Goal: Task Accomplishment & Management: Complete application form

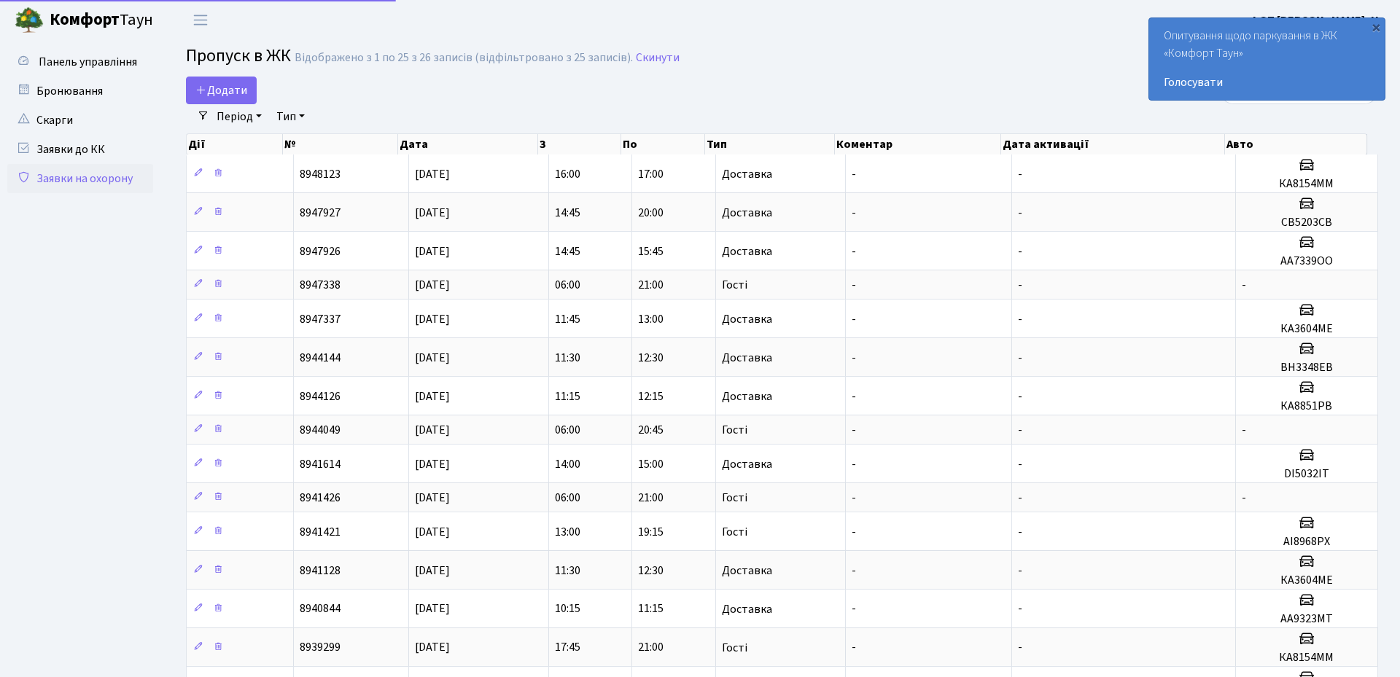
select select "25"
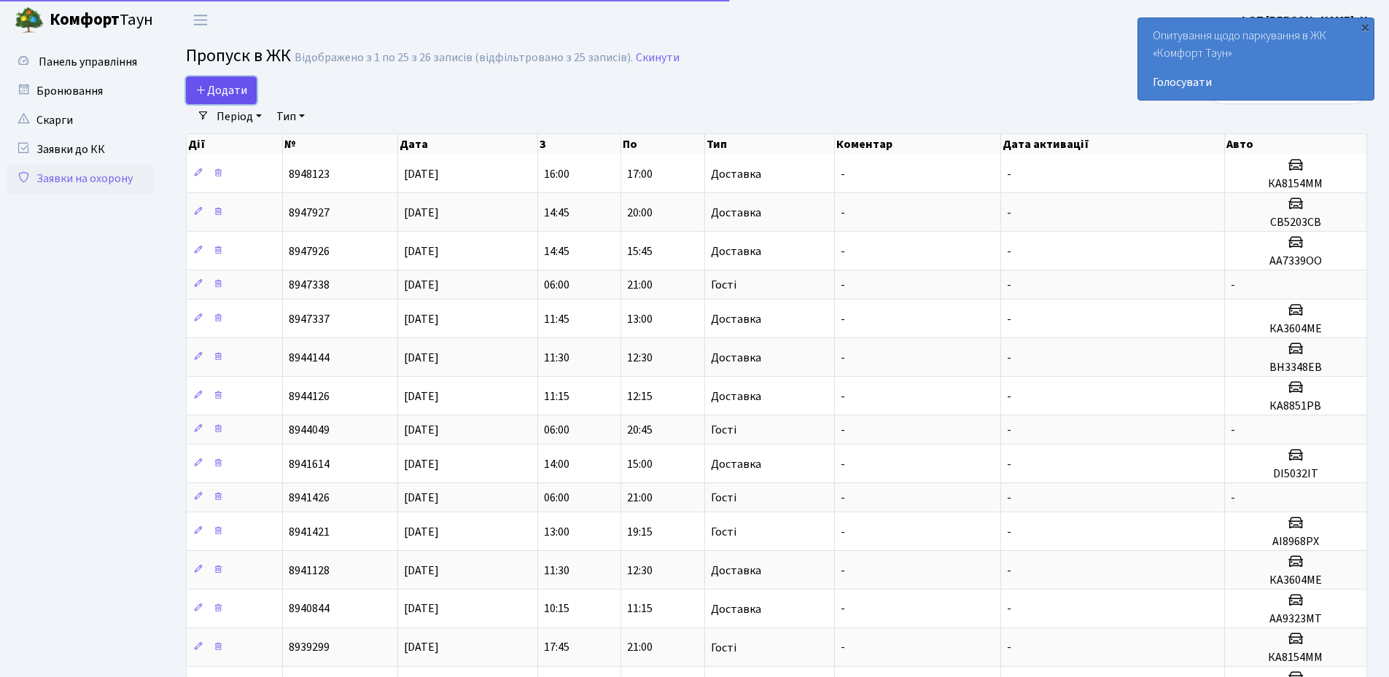
click at [226, 85] on span "Додати" at bounding box center [221, 90] width 52 height 16
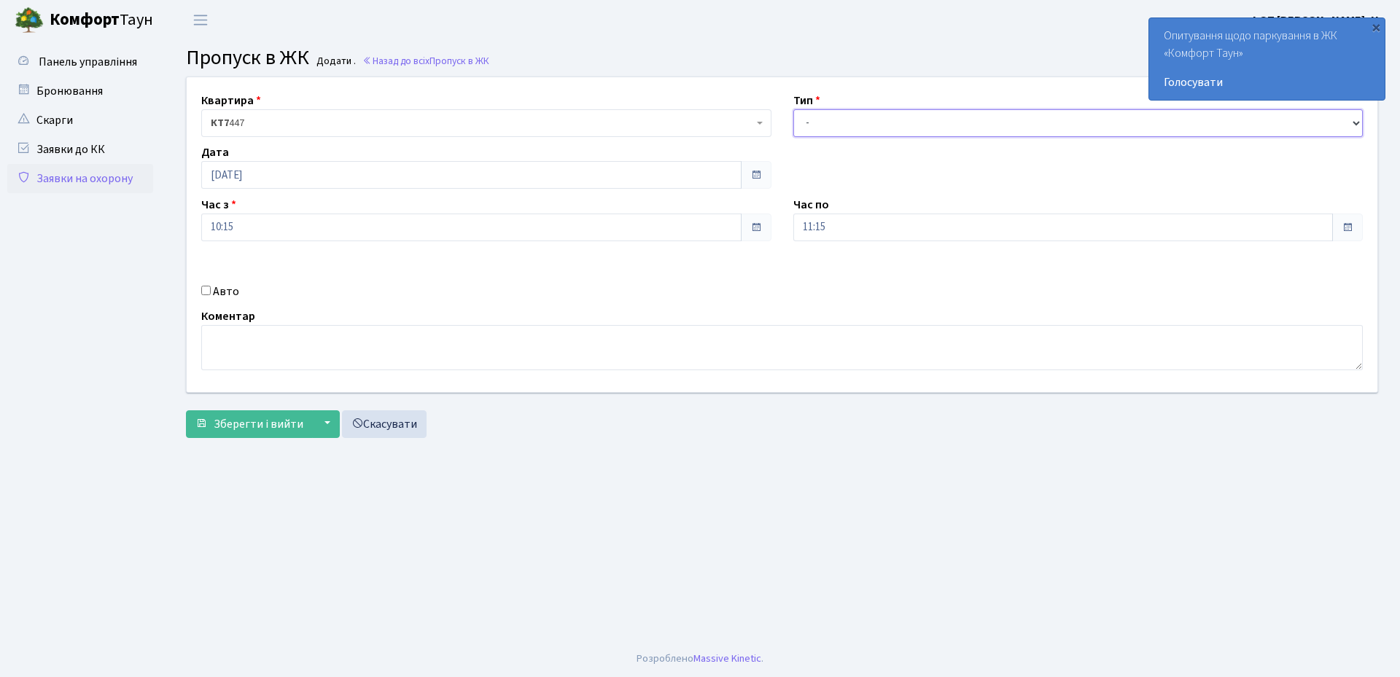
click at [846, 125] on select "- Доставка Таксі Гості Сервіс" at bounding box center [1078, 123] width 570 height 28
select select "3"
click at [793, 109] on select "- Доставка Таксі Гості Сервіс" at bounding box center [1078, 123] width 570 height 28
click at [262, 172] on input "[DATE]" at bounding box center [471, 175] width 540 height 28
click at [319, 274] on td "6" at bounding box center [325, 271] width 22 height 22
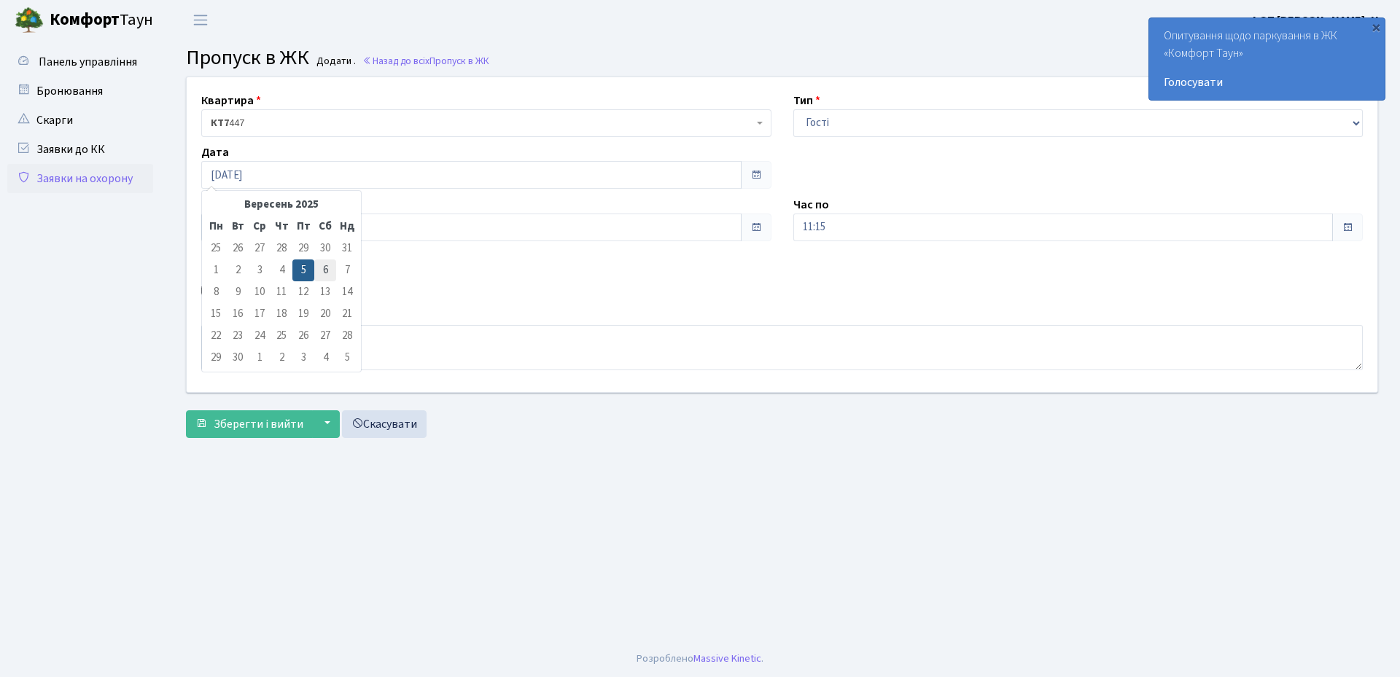
type input "[DATE]"
click at [266, 230] on input "10:15" at bounding box center [471, 228] width 540 height 28
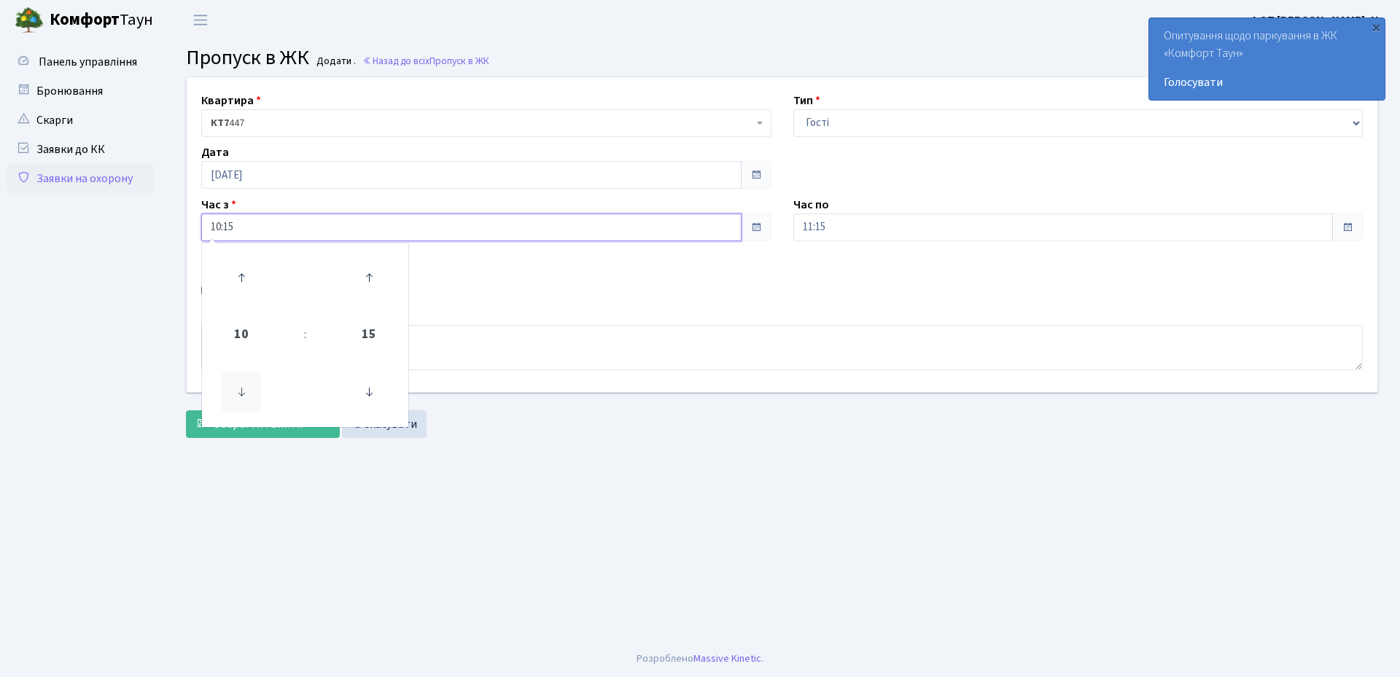
click at [242, 385] on icon at bounding box center [241, 392] width 39 height 39
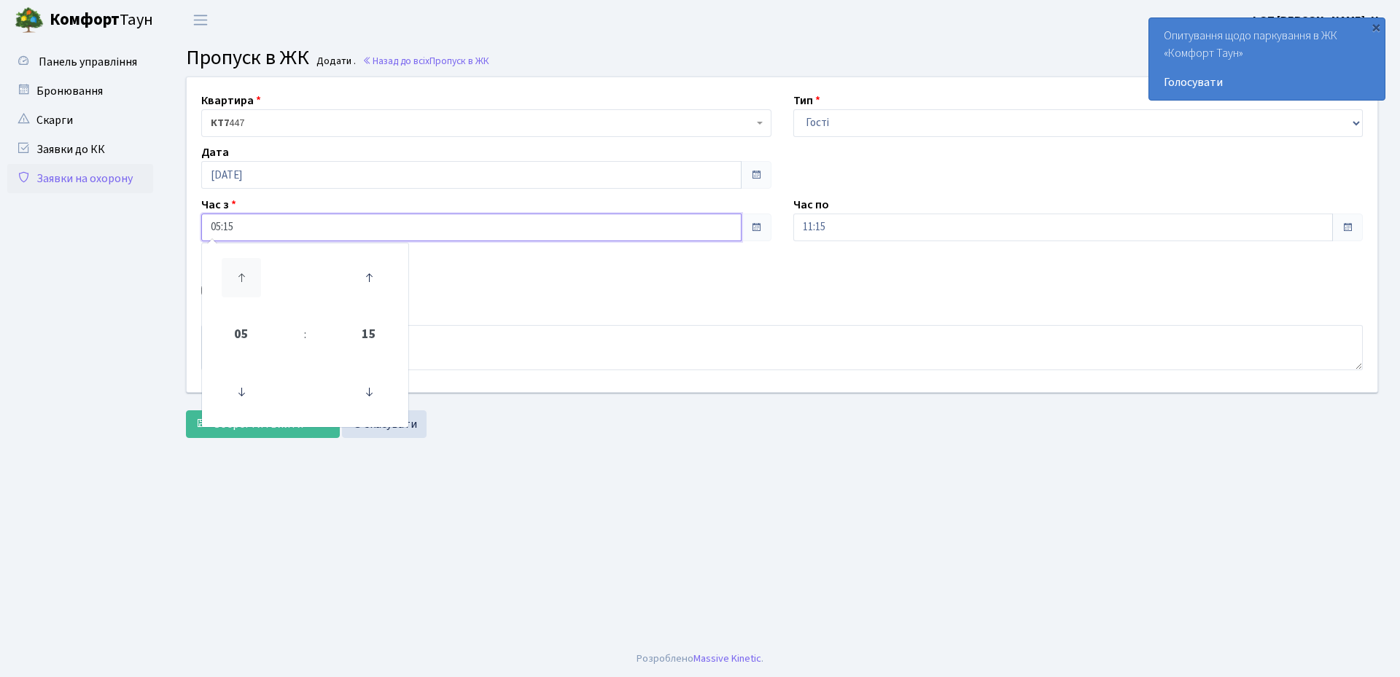
click at [236, 274] on icon at bounding box center [241, 277] width 39 height 39
click at [376, 392] on icon at bounding box center [368, 392] width 39 height 39
type input "06:00"
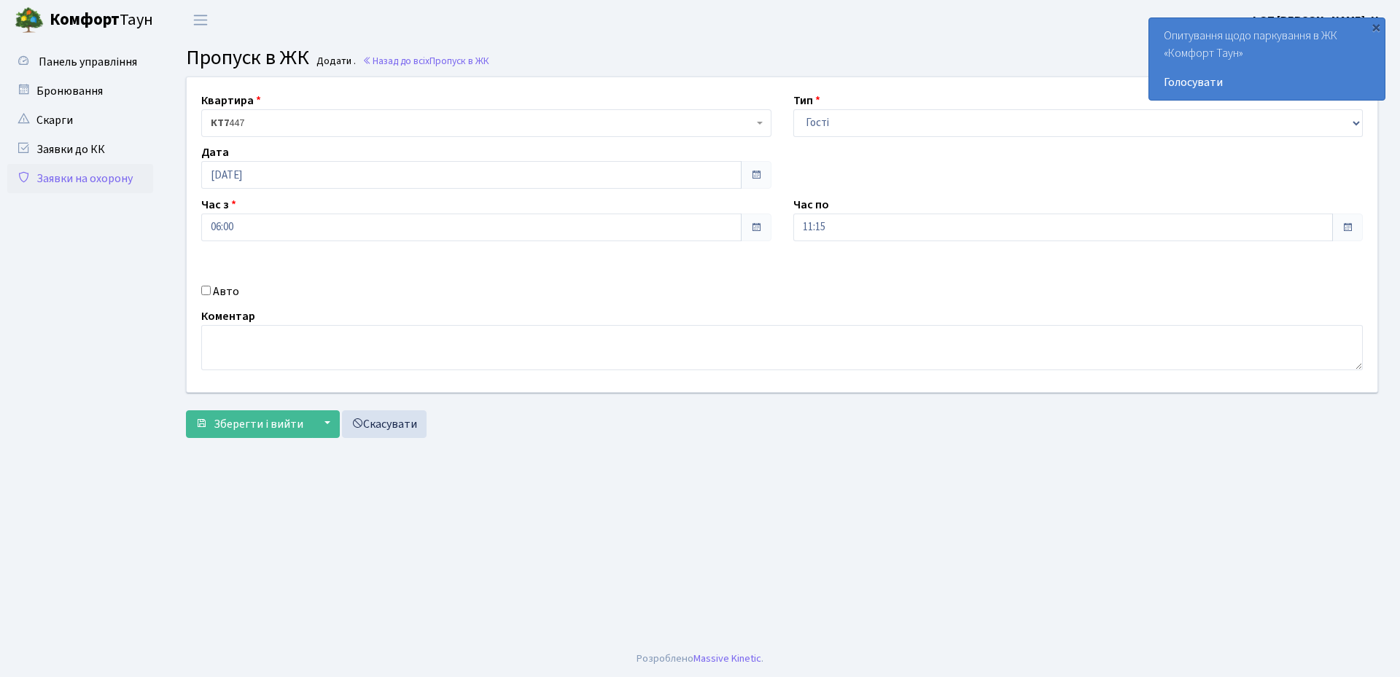
click at [486, 302] on div "Квартира <b>КТ7</b>&nbsp;&nbsp;&nbsp;447 КТ7 447 Тип - Доставка Таксі Гості Сер…" at bounding box center [782, 234] width 1213 height 315
click at [859, 225] on input "11:15" at bounding box center [1063, 228] width 540 height 28
click at [832, 273] on icon at bounding box center [833, 277] width 39 height 39
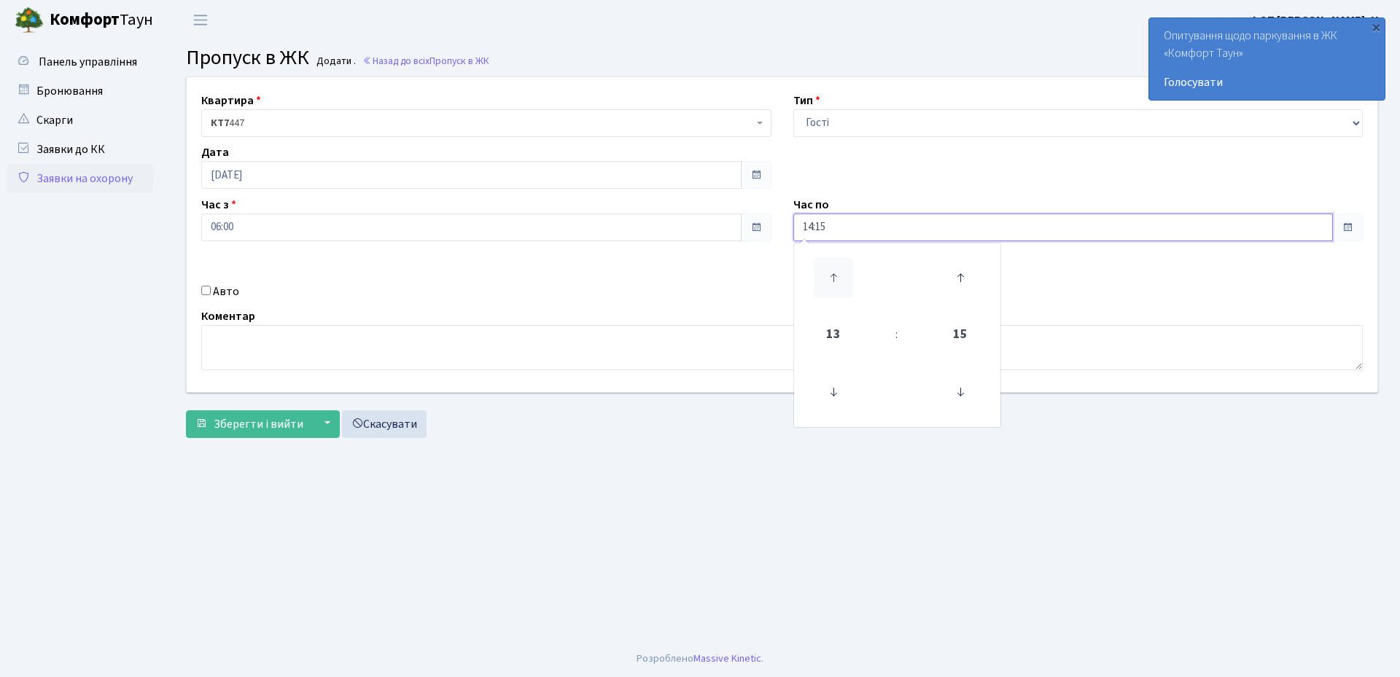
click at [832, 273] on icon at bounding box center [833, 277] width 39 height 39
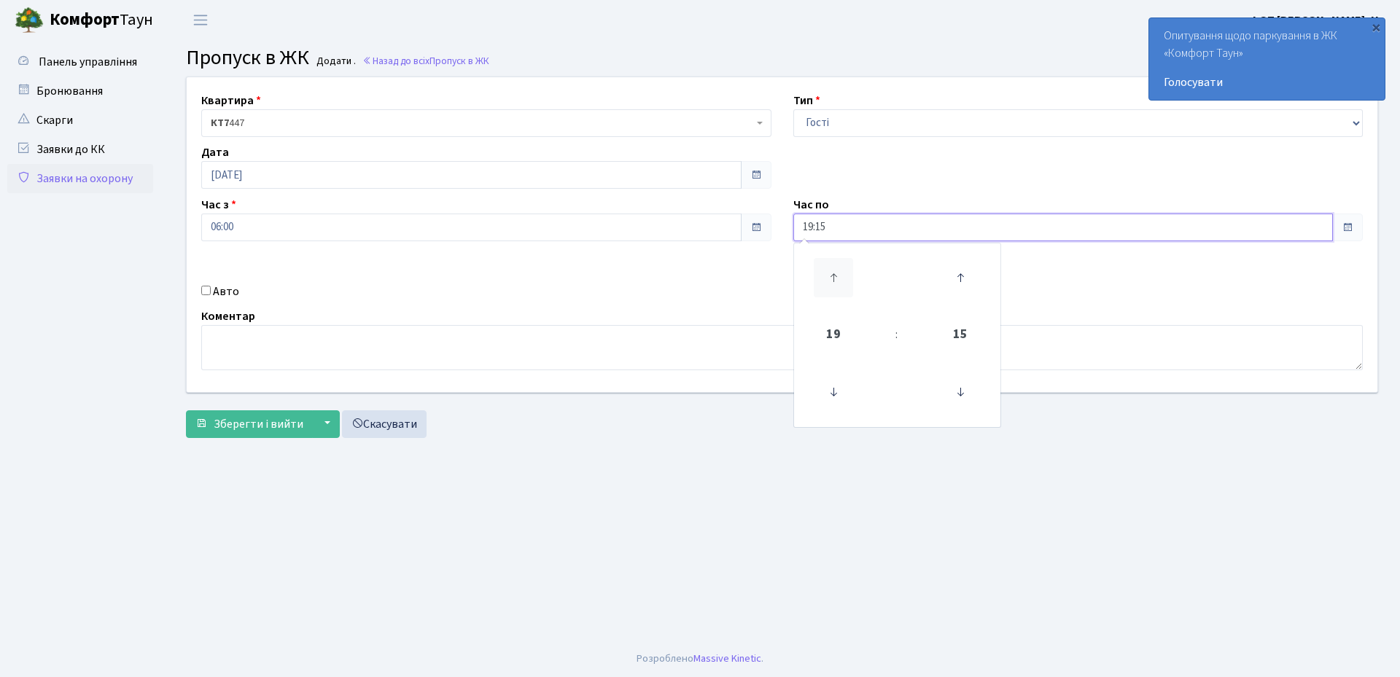
click at [832, 273] on icon at bounding box center [833, 277] width 39 height 39
click at [960, 276] on icon at bounding box center [960, 277] width 39 height 39
type input "20:45"
click at [644, 268] on div "Квартира <b>КТ7</b>&nbsp;&nbsp;&nbsp;447 КТ7 447 Тип - Доставка Таксі Гості Сер…" at bounding box center [782, 234] width 1213 height 315
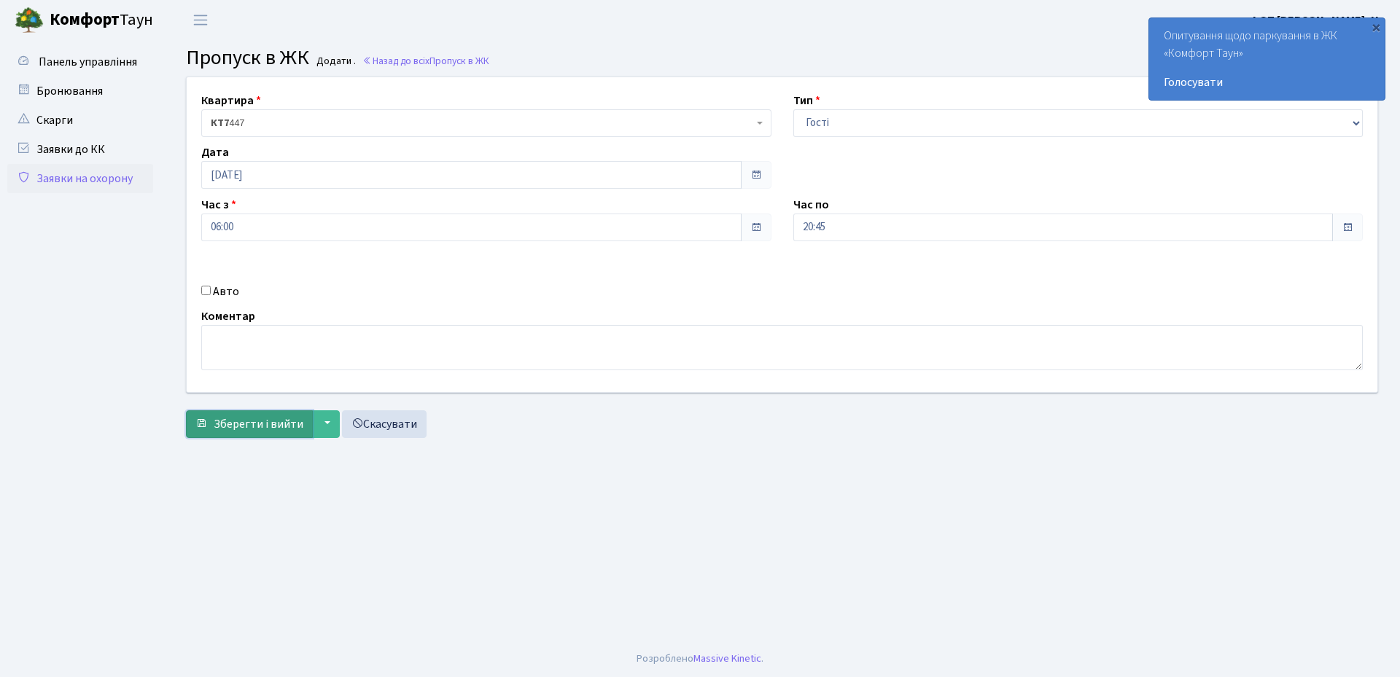
click at [229, 427] on span "Зберегти і вийти" at bounding box center [259, 424] width 90 height 16
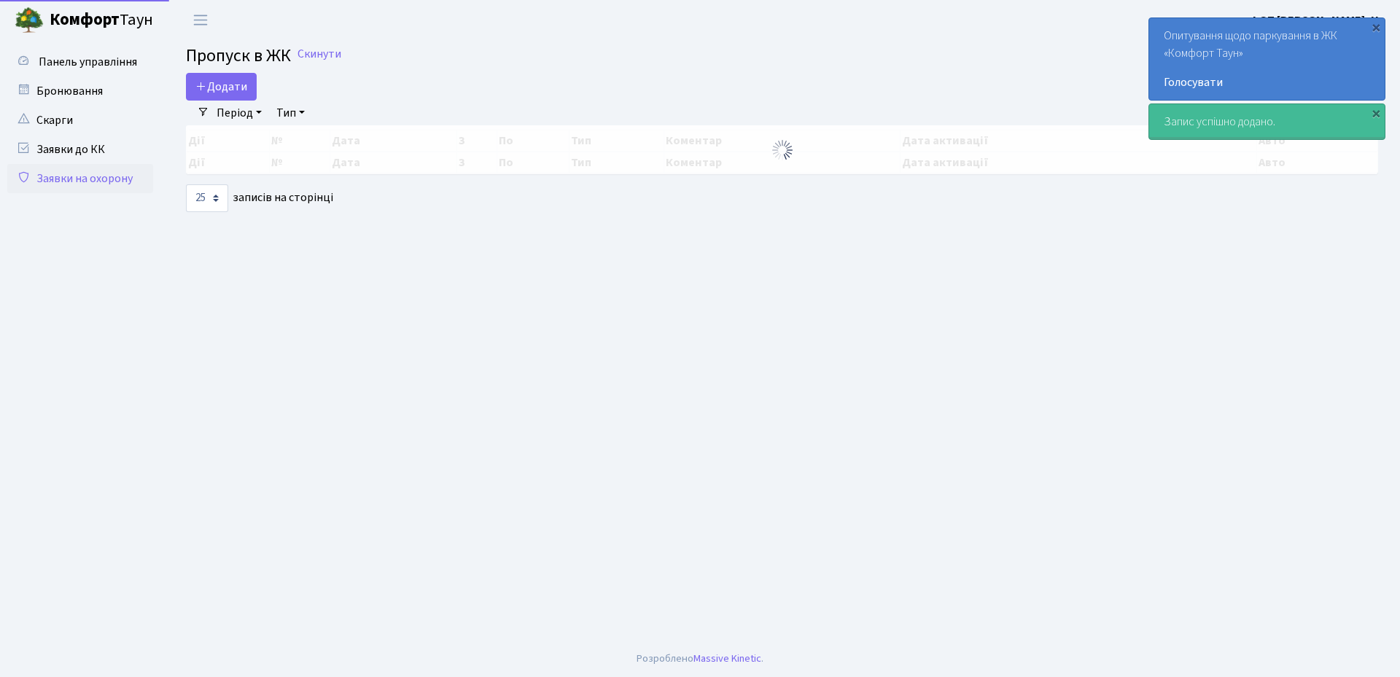
select select "25"
